Goal: Transaction & Acquisition: Purchase product/service

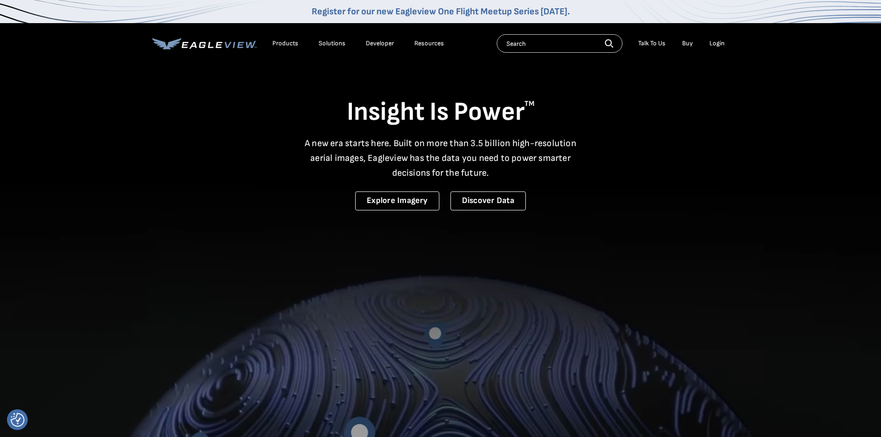
click at [717, 43] on div "Login" at bounding box center [716, 43] width 15 height 8
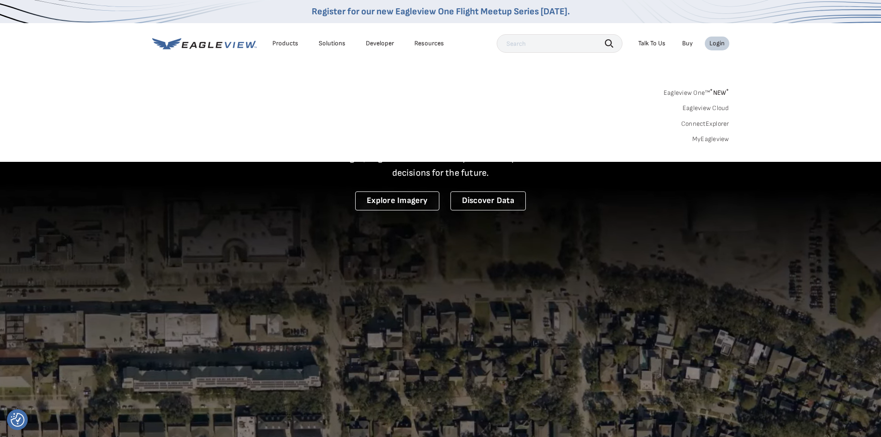
click at [698, 140] on link "MyEagleview" at bounding box center [710, 139] width 37 height 8
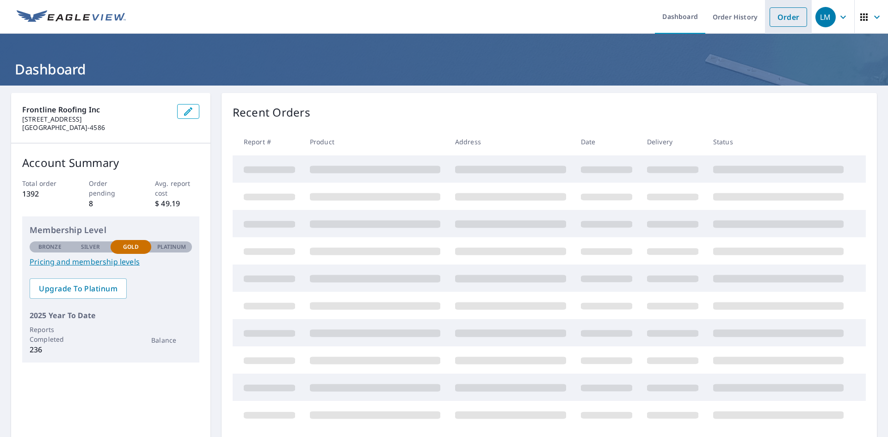
click at [773, 14] on link "Order" at bounding box center [787, 16] width 37 height 19
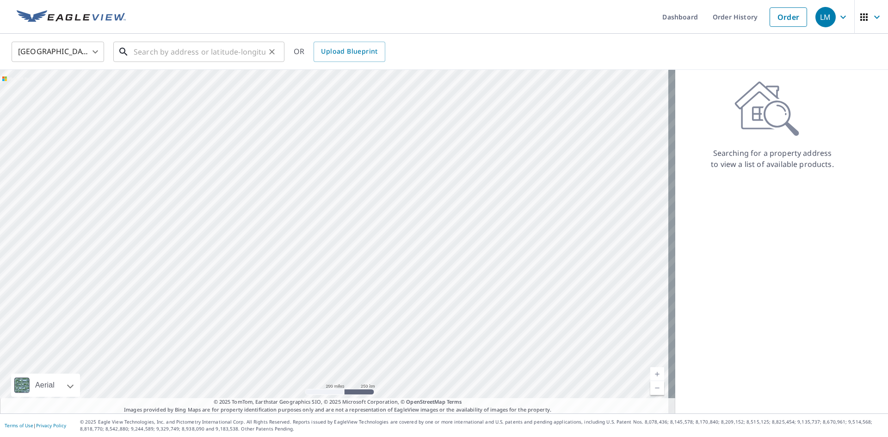
click at [150, 50] on input "text" at bounding box center [200, 52] width 132 height 26
paste input "7571 Saladin Ave, Twentynine Palms, California 92"
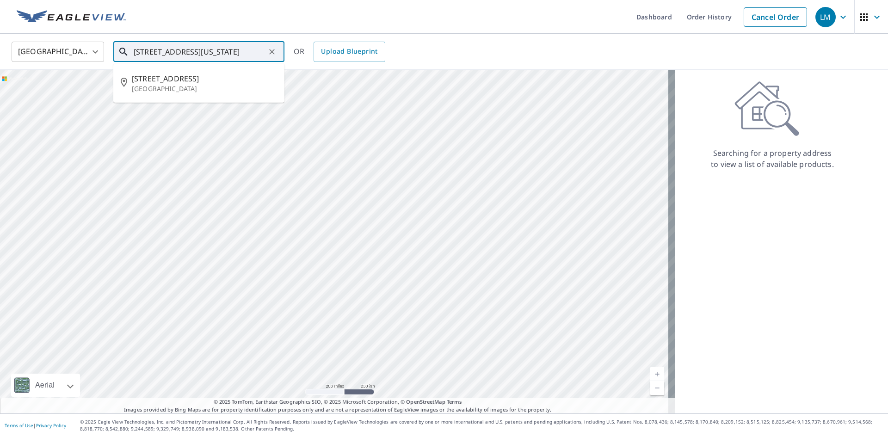
type input "7571 Saladin Ave, Twentynine Palms, California 92"
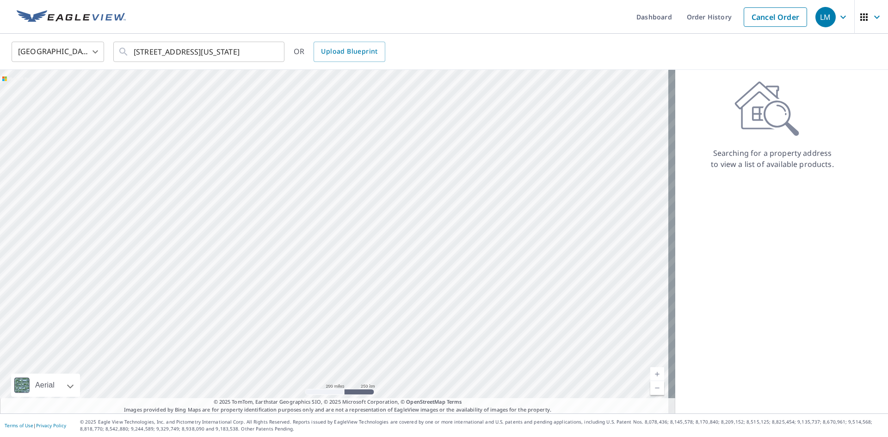
scroll to position [0, 0]
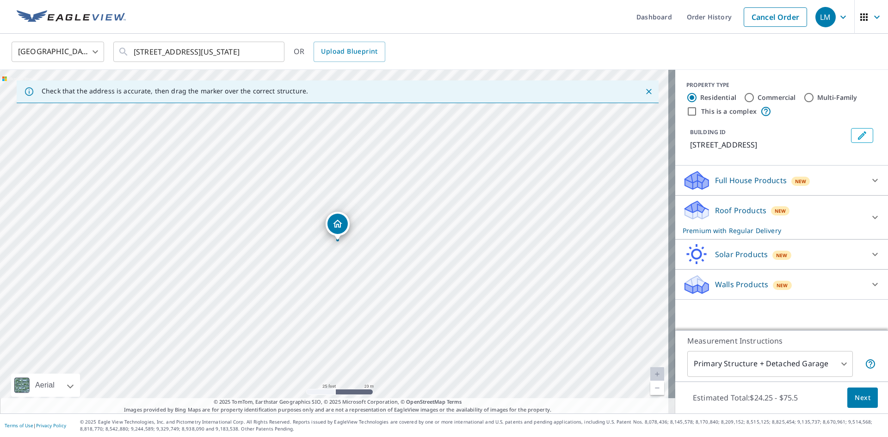
drag, startPoint x: 286, startPoint y: 259, endPoint x: 323, endPoint y: 268, distance: 38.0
click at [323, 268] on div "7571 Saladin Ave Twentynine Palms, CA 92277" at bounding box center [337, 241] width 675 height 343
drag, startPoint x: 343, startPoint y: 226, endPoint x: 284, endPoint y: 267, distance: 71.3
click at [858, 397] on span "Next" at bounding box center [862, 398] width 16 height 12
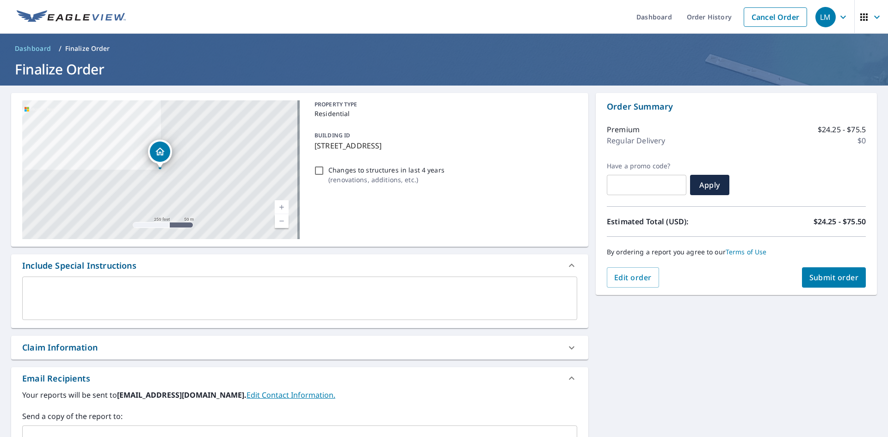
click at [825, 277] on span "Submit order" at bounding box center [833, 277] width 49 height 10
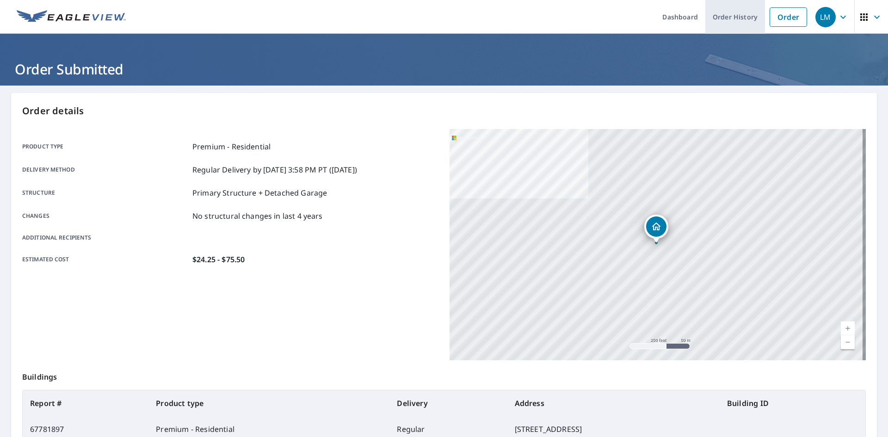
click at [734, 10] on link "Order History" at bounding box center [735, 17] width 60 height 34
